Goal: Find specific page/section: Find specific page/section

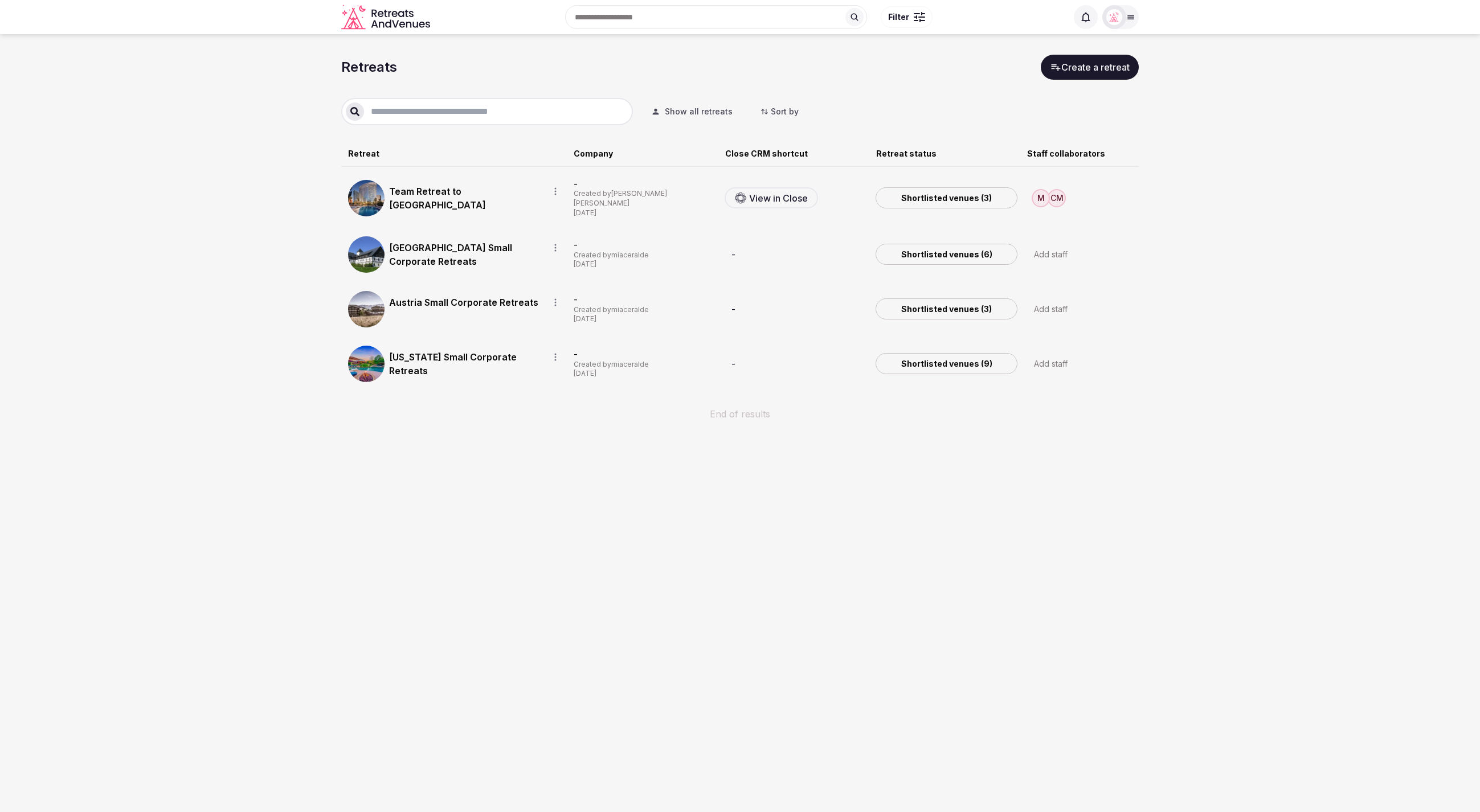
click at [224, 57] on section "Retreats Create a retreat Show all retreats Sort by Retreat Company Close CRM s…" at bounding box center [740, 243] width 1480 height 418
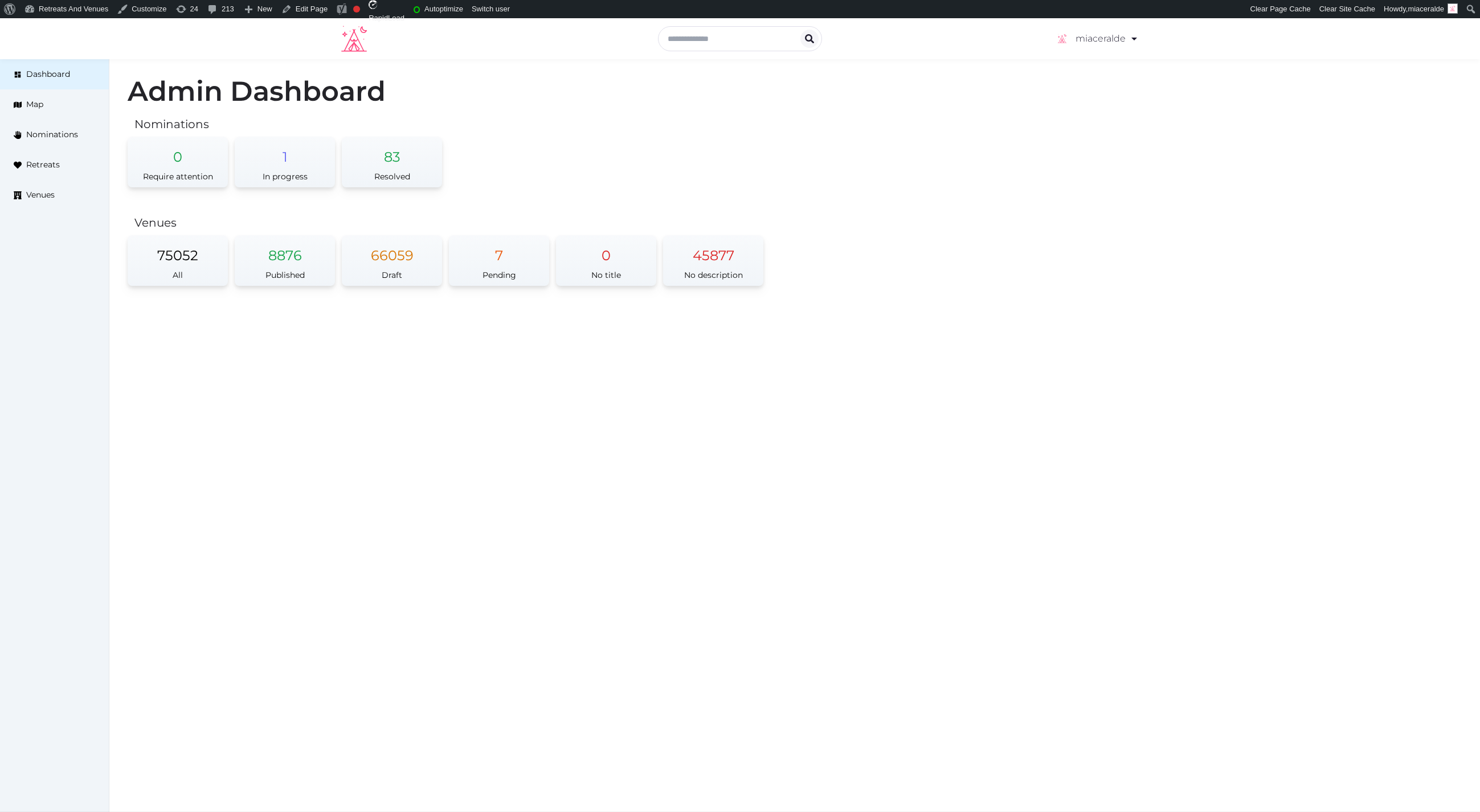
click at [950, 166] on div "Admin Dashboard Nominations 0 Require attention 1 In progress 83 Resolved Venue…" at bounding box center [794, 189] width 1370 height 261
